Goal: Task Accomplishment & Management: Complete application form

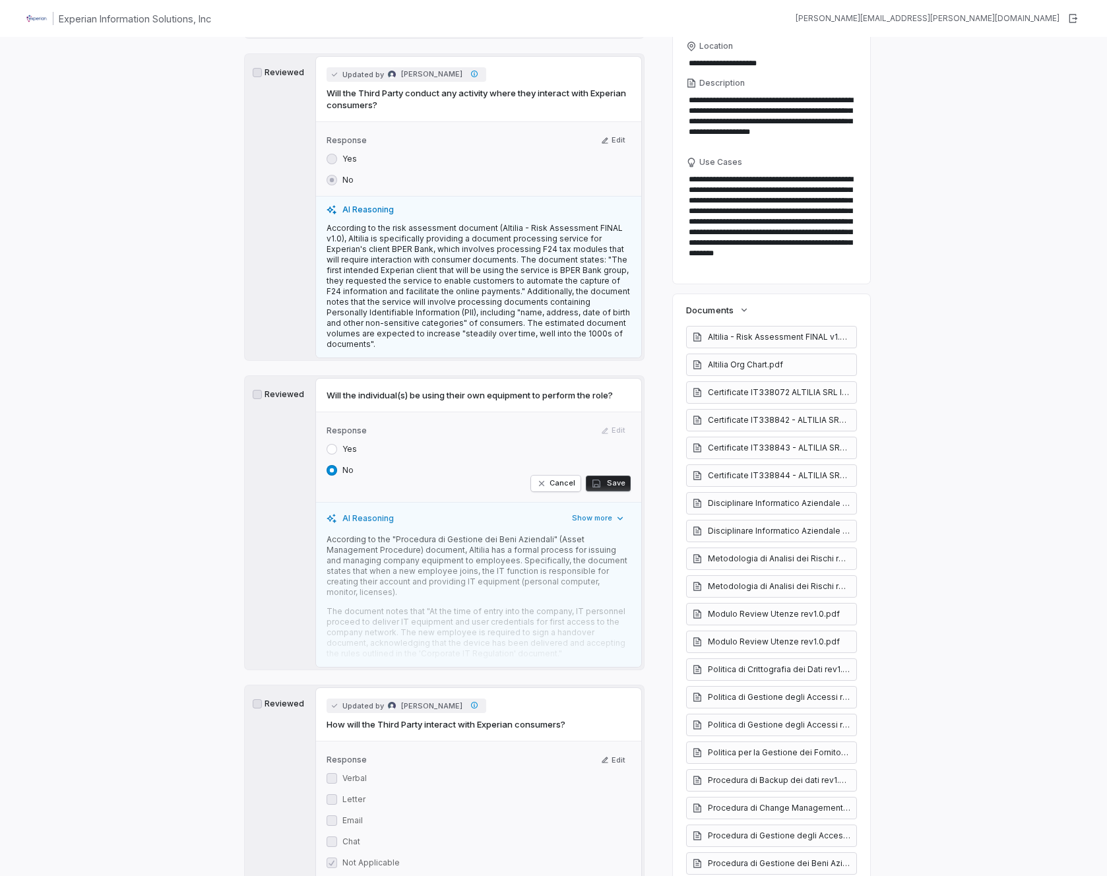
click at [343, 444] on label "Yes" at bounding box center [349, 449] width 15 height 11
click at [337, 444] on button "Yes" at bounding box center [332, 449] width 11 height 11
click at [602, 476] on button "Save" at bounding box center [608, 484] width 45 height 16
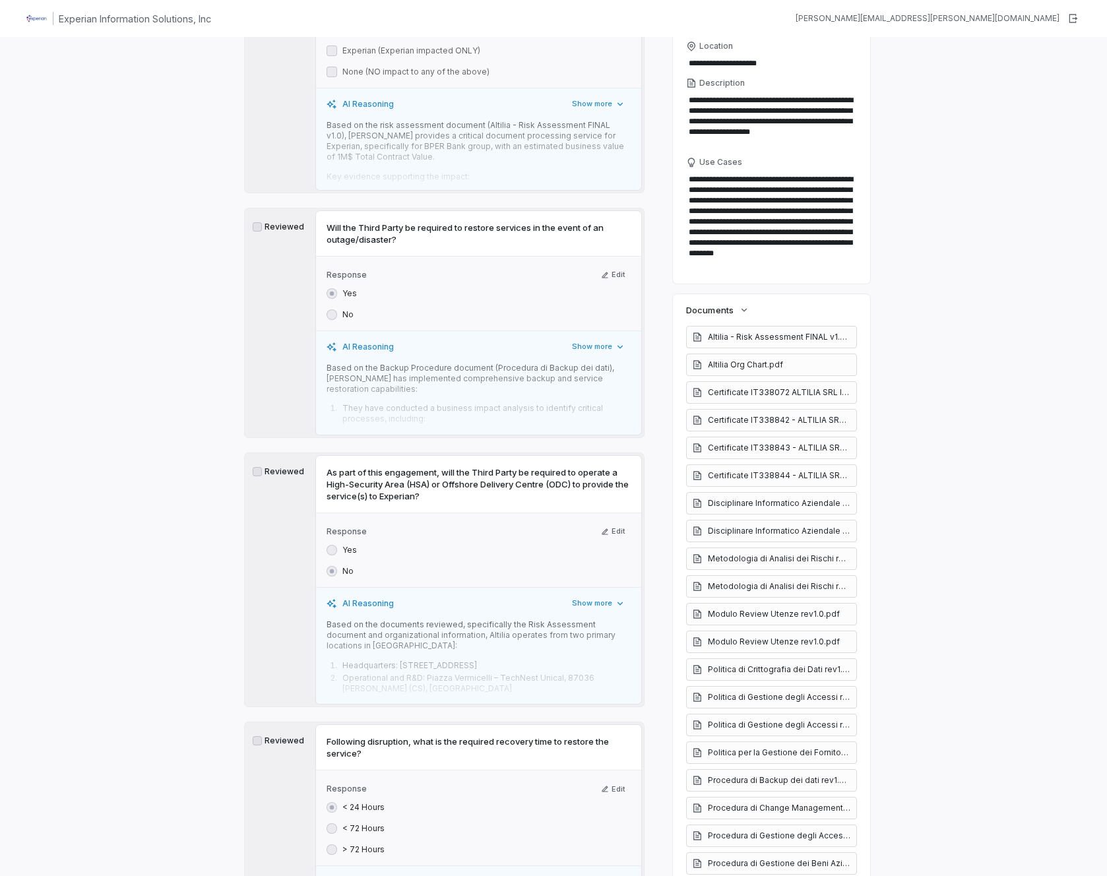
scroll to position [4526, 0]
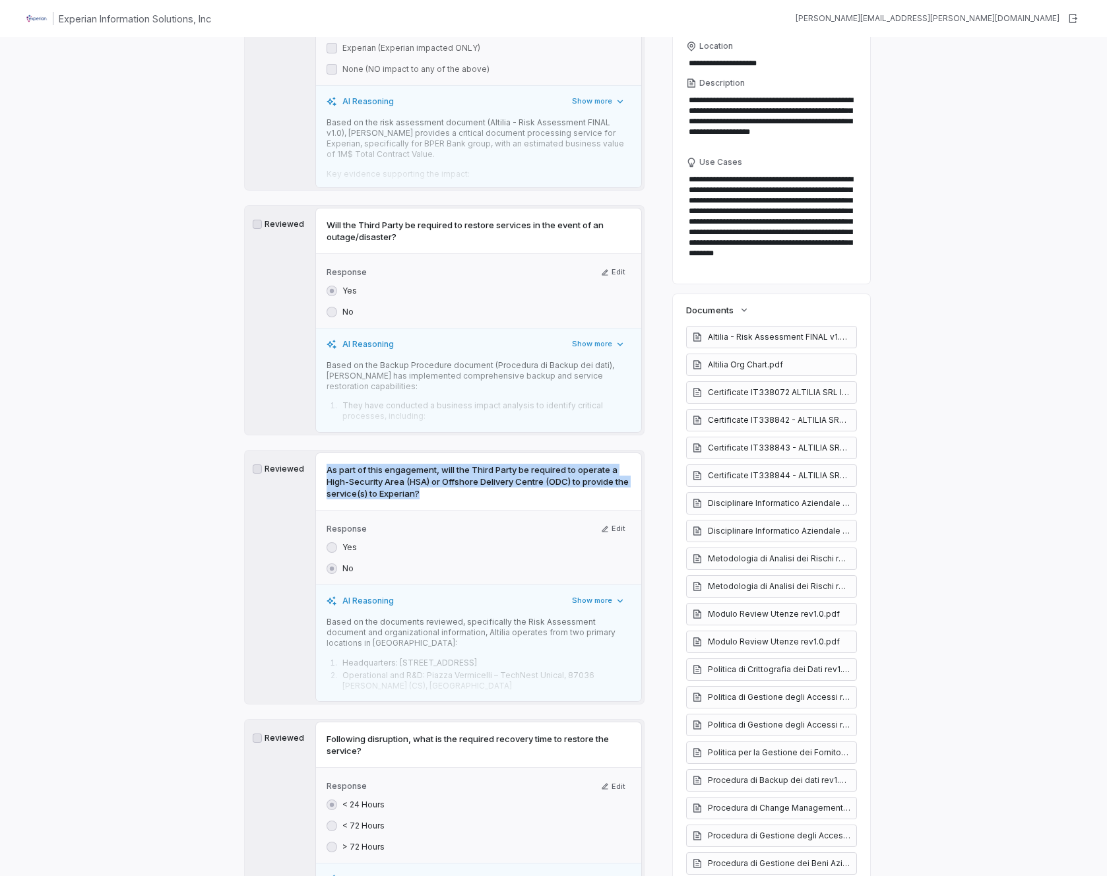
drag, startPoint x: 325, startPoint y: 399, endPoint x: 462, endPoint y: 426, distance: 140.0
click at [491, 453] on div "As part of this engagement, will the Third Party be required to operate a High-…" at bounding box center [478, 481] width 325 height 57
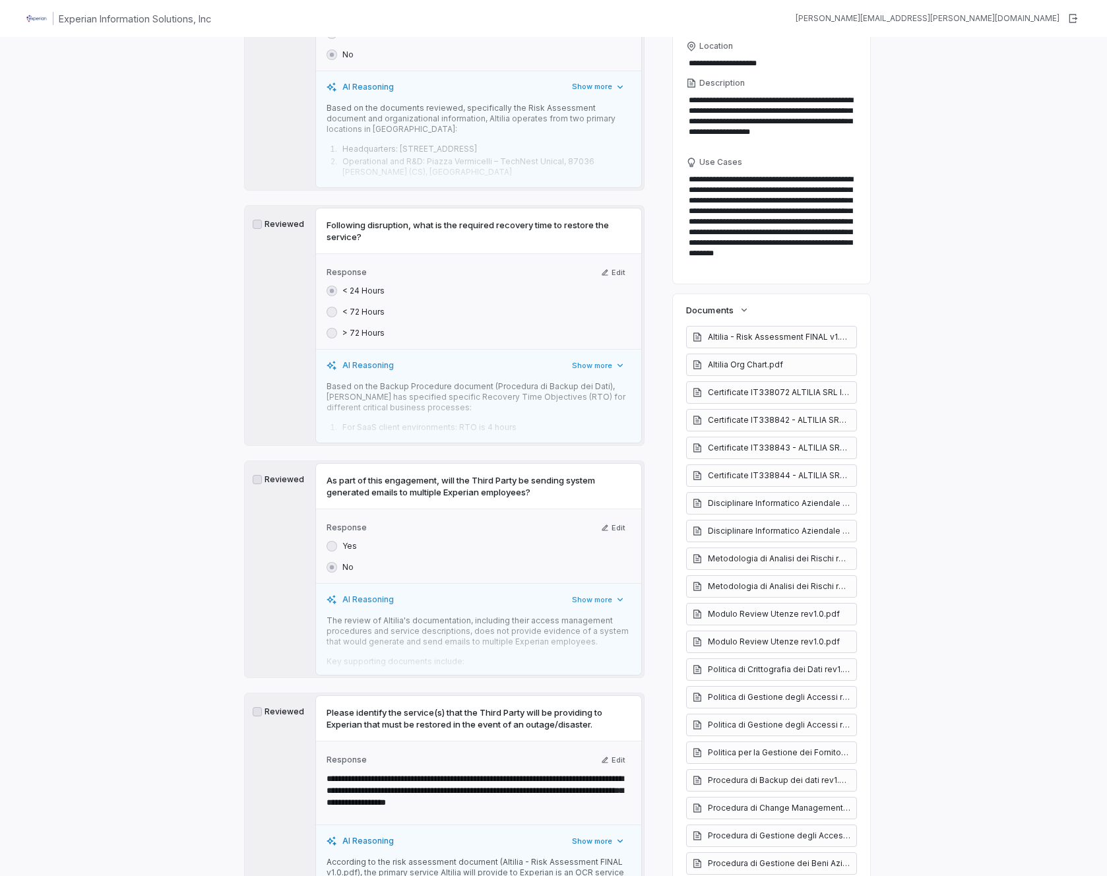
scroll to position [5042, 0]
click at [327, 473] on span "As part of this engagement, will the Third Party be sending system generated em…" at bounding box center [479, 485] width 304 height 24
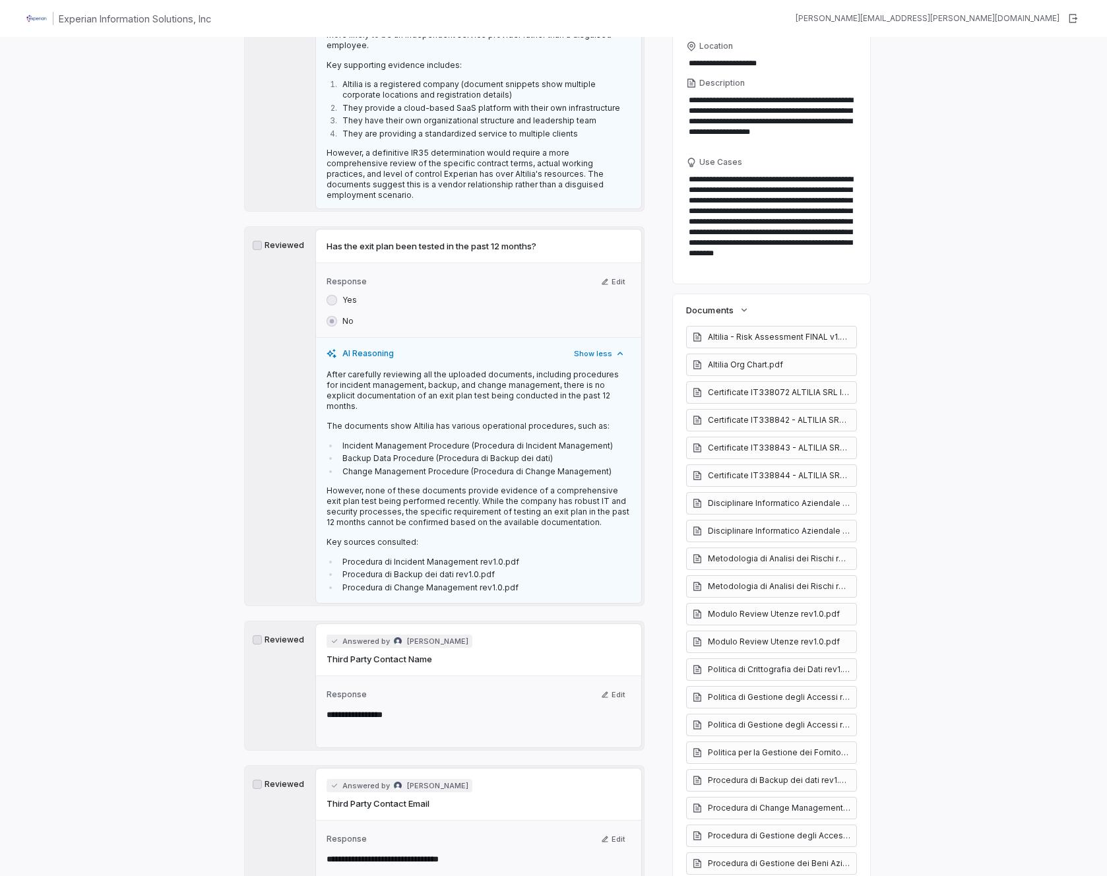
scroll to position [0, 0]
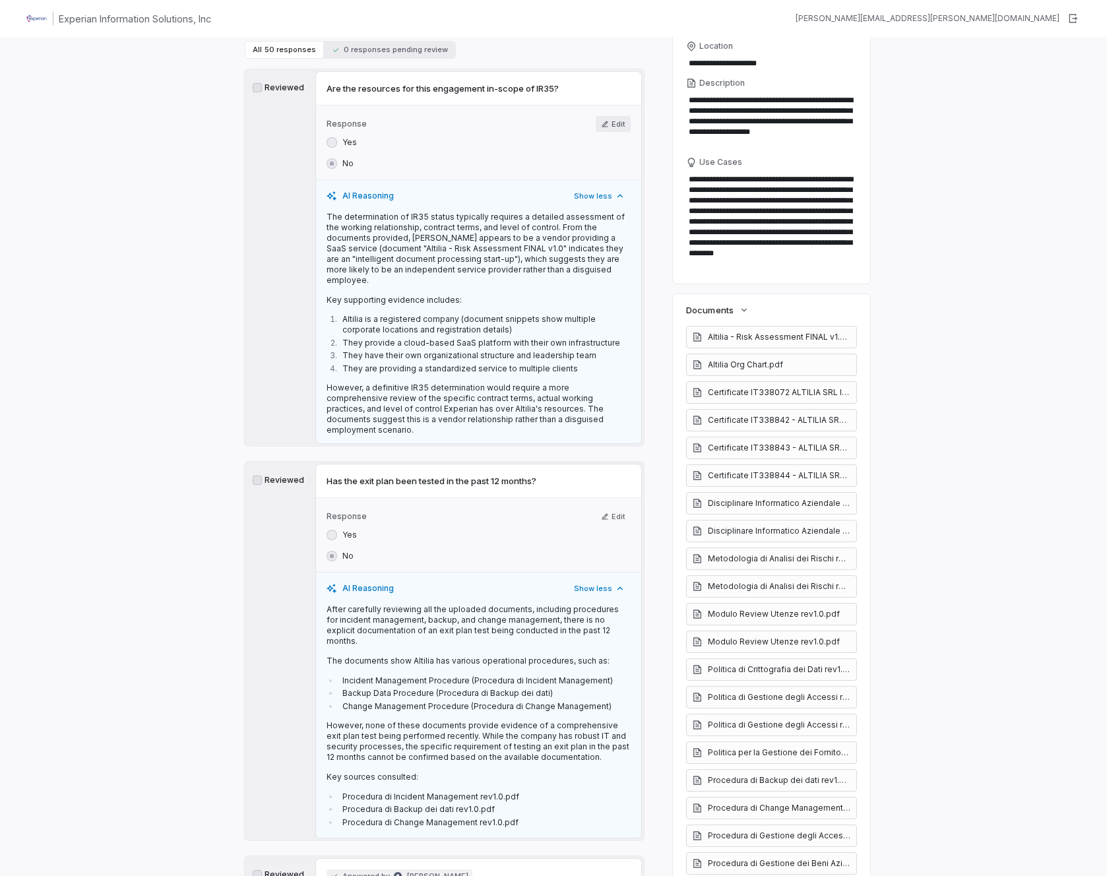
click at [605, 126] on button "Edit" at bounding box center [613, 124] width 35 height 16
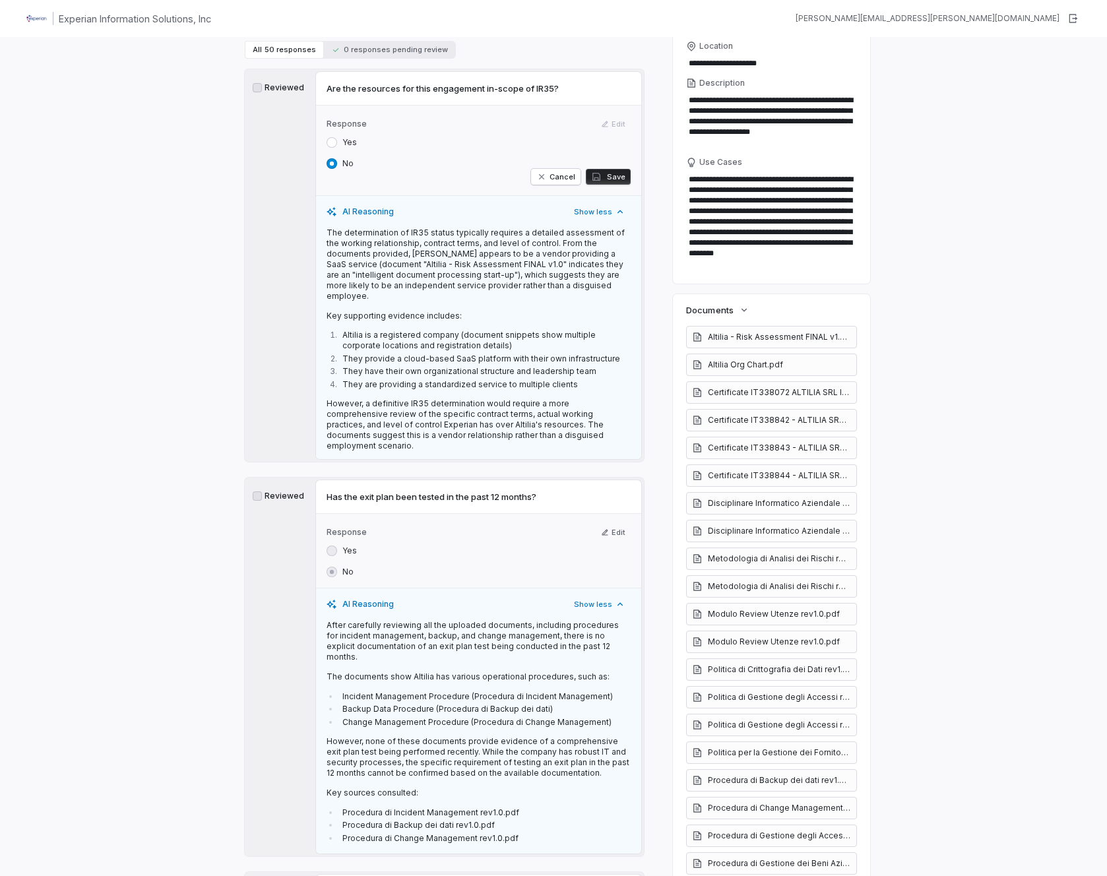
click at [606, 174] on button "Save" at bounding box center [608, 177] width 45 height 16
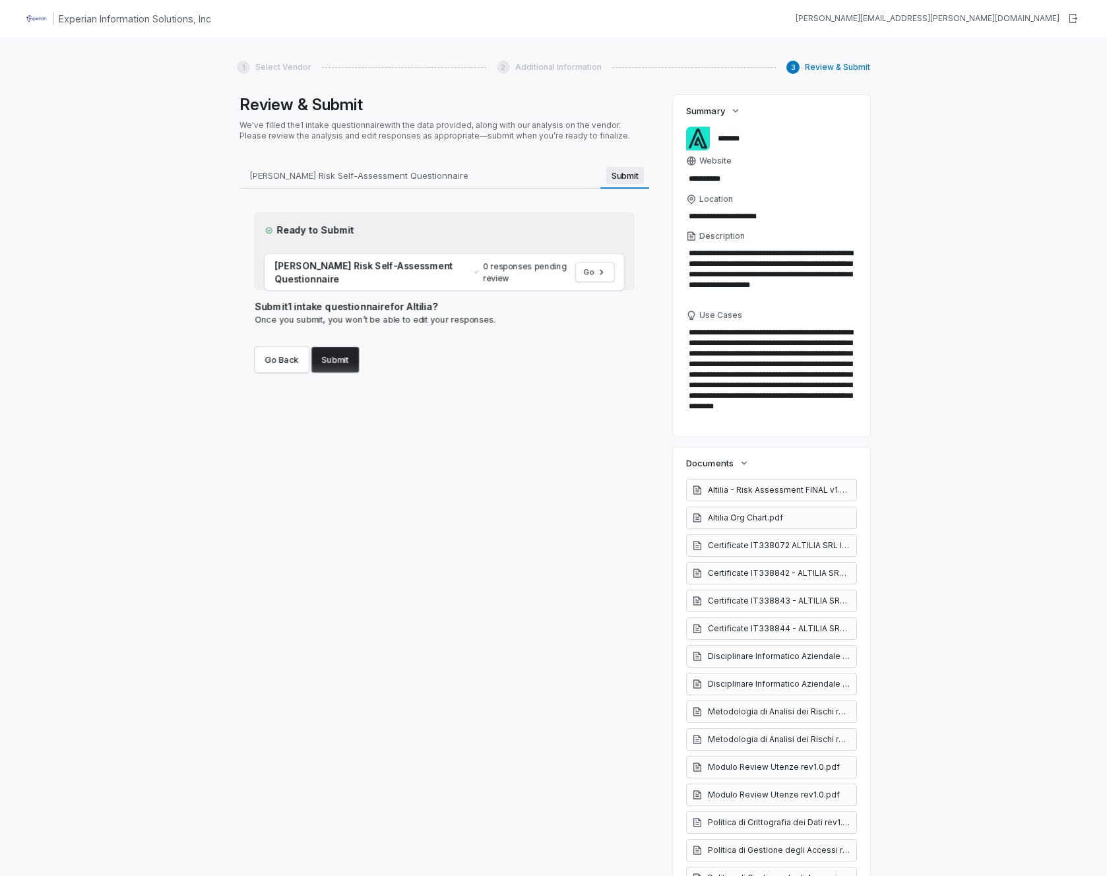
scroll to position [58, 0]
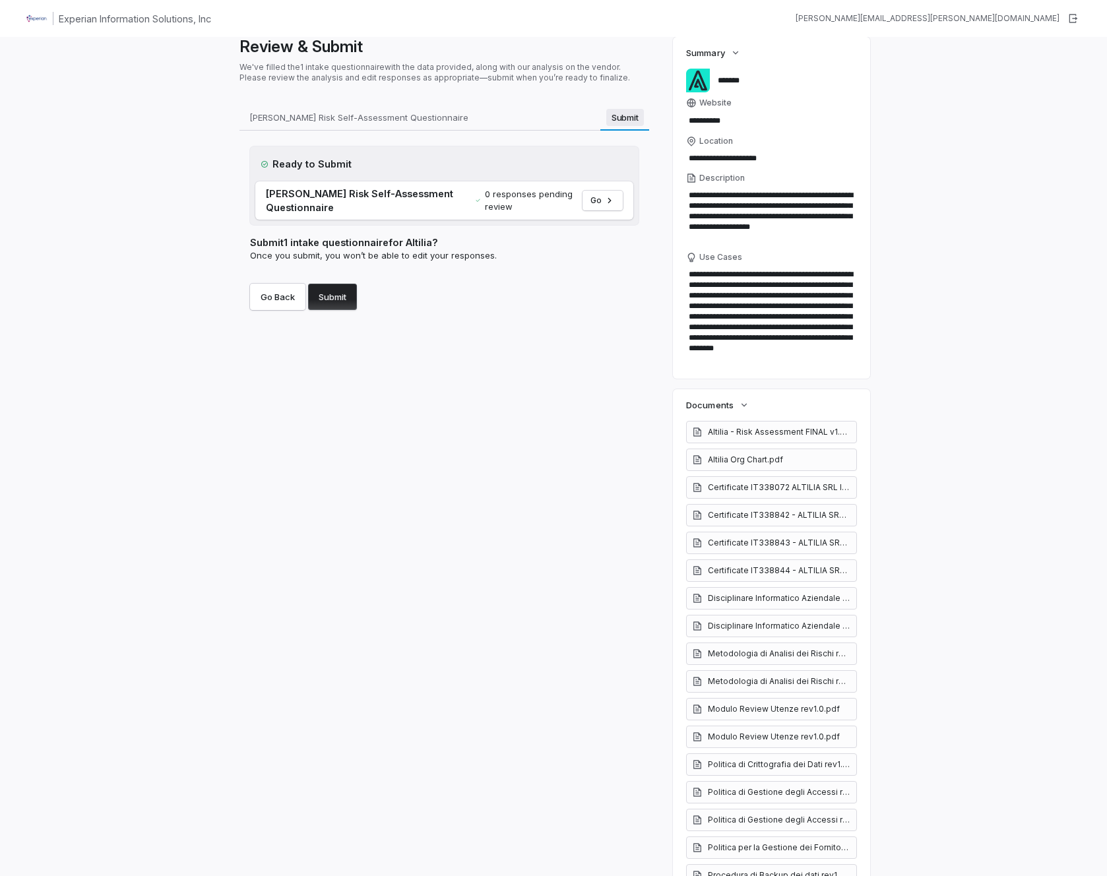
click at [614, 175] on div "[PERSON_NAME] Risk Self-Assessment Questionnaire [PERSON_NAME] Risk Self-Assess…" at bounding box center [445, 215] width 410 height 222
click at [331, 298] on button "Submit" at bounding box center [332, 297] width 49 height 26
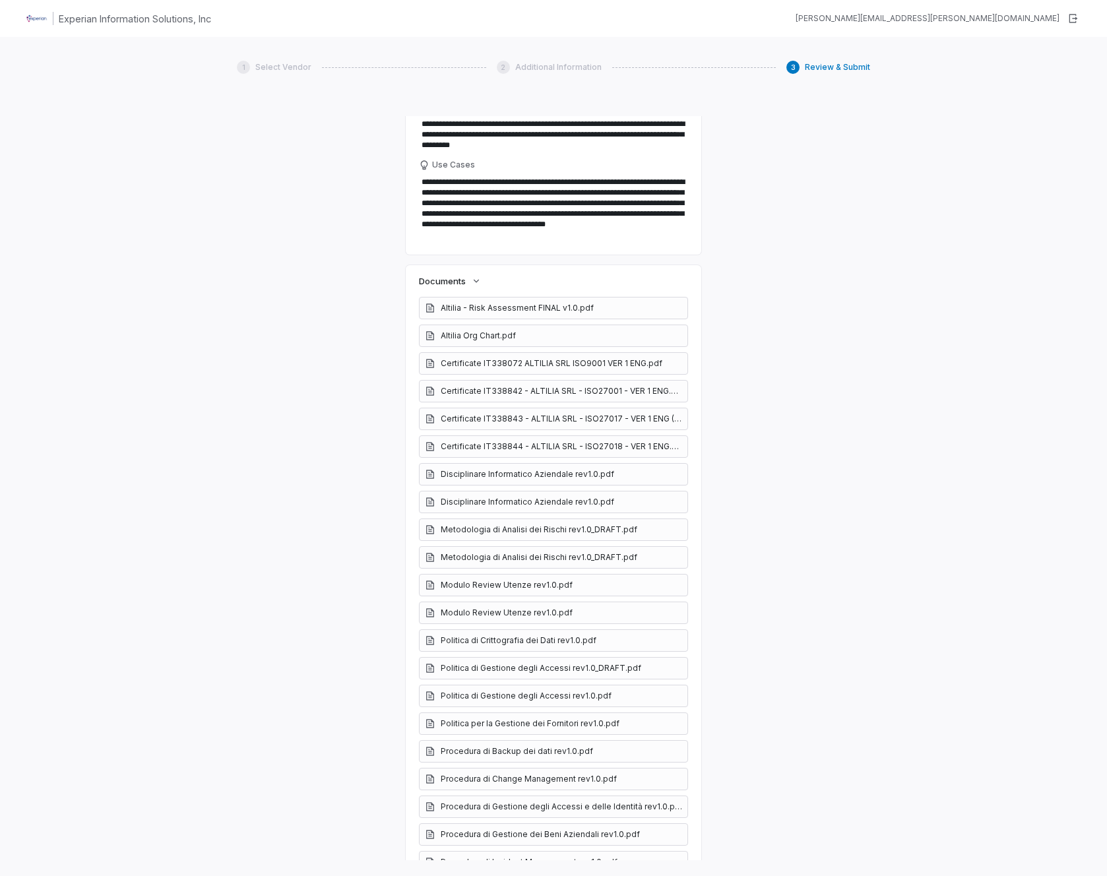
scroll to position [347, 0]
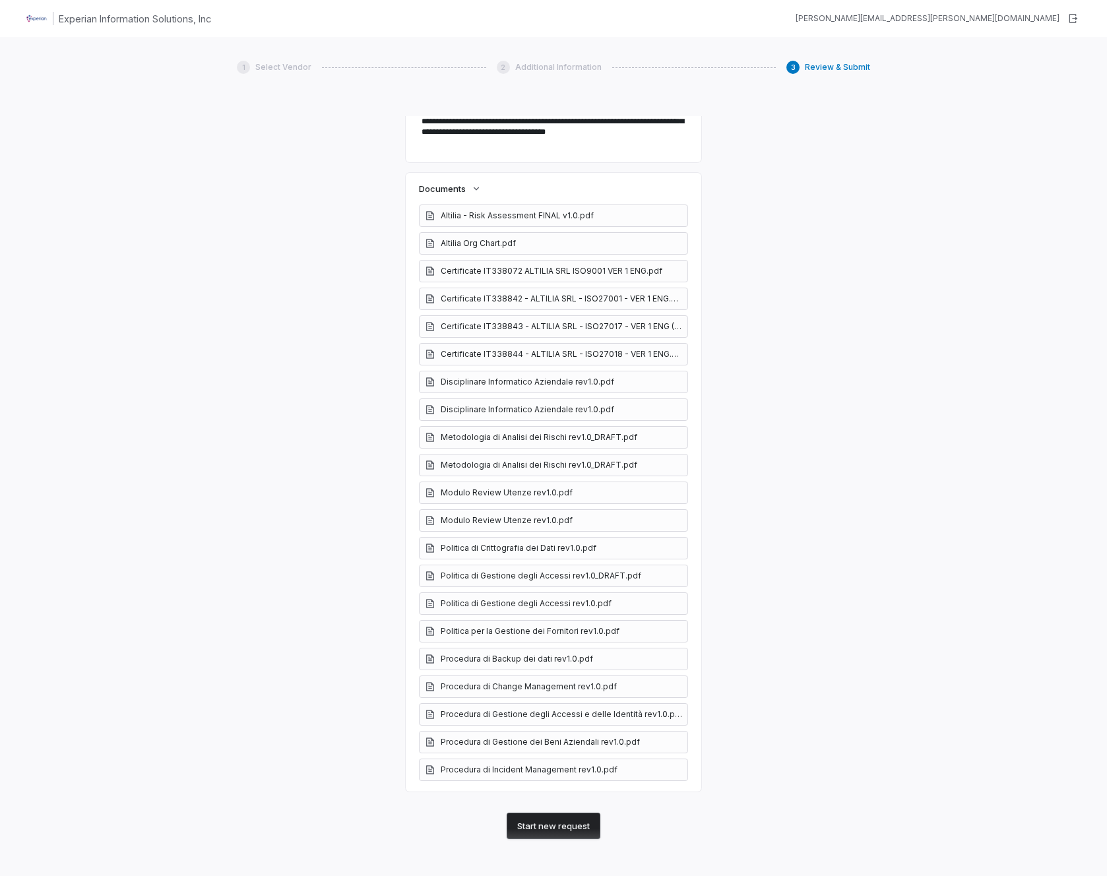
click at [541, 829] on button "Start new request" at bounding box center [554, 826] width 94 height 26
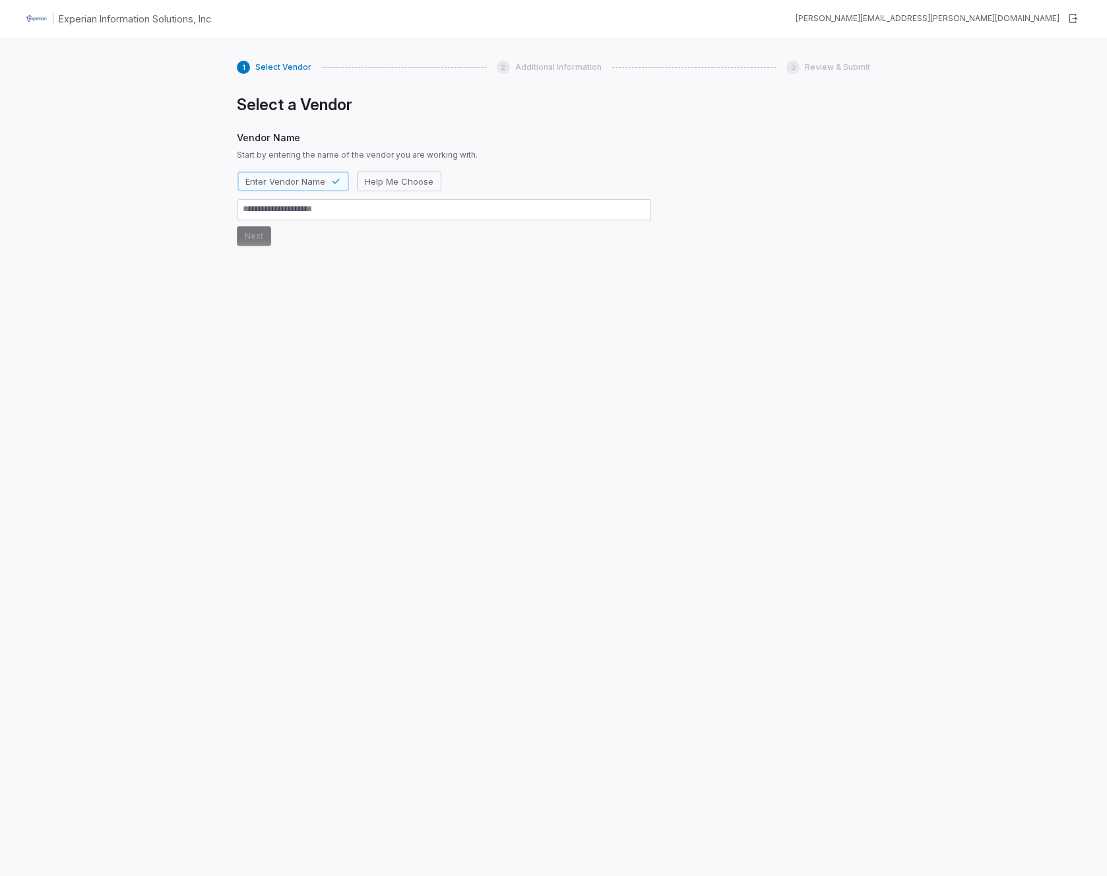
click at [129, 22] on h1 "Experian Information Solutions, Inc" at bounding box center [135, 19] width 152 height 14
type textarea "*"
